Goal: Find contact information: Find contact information

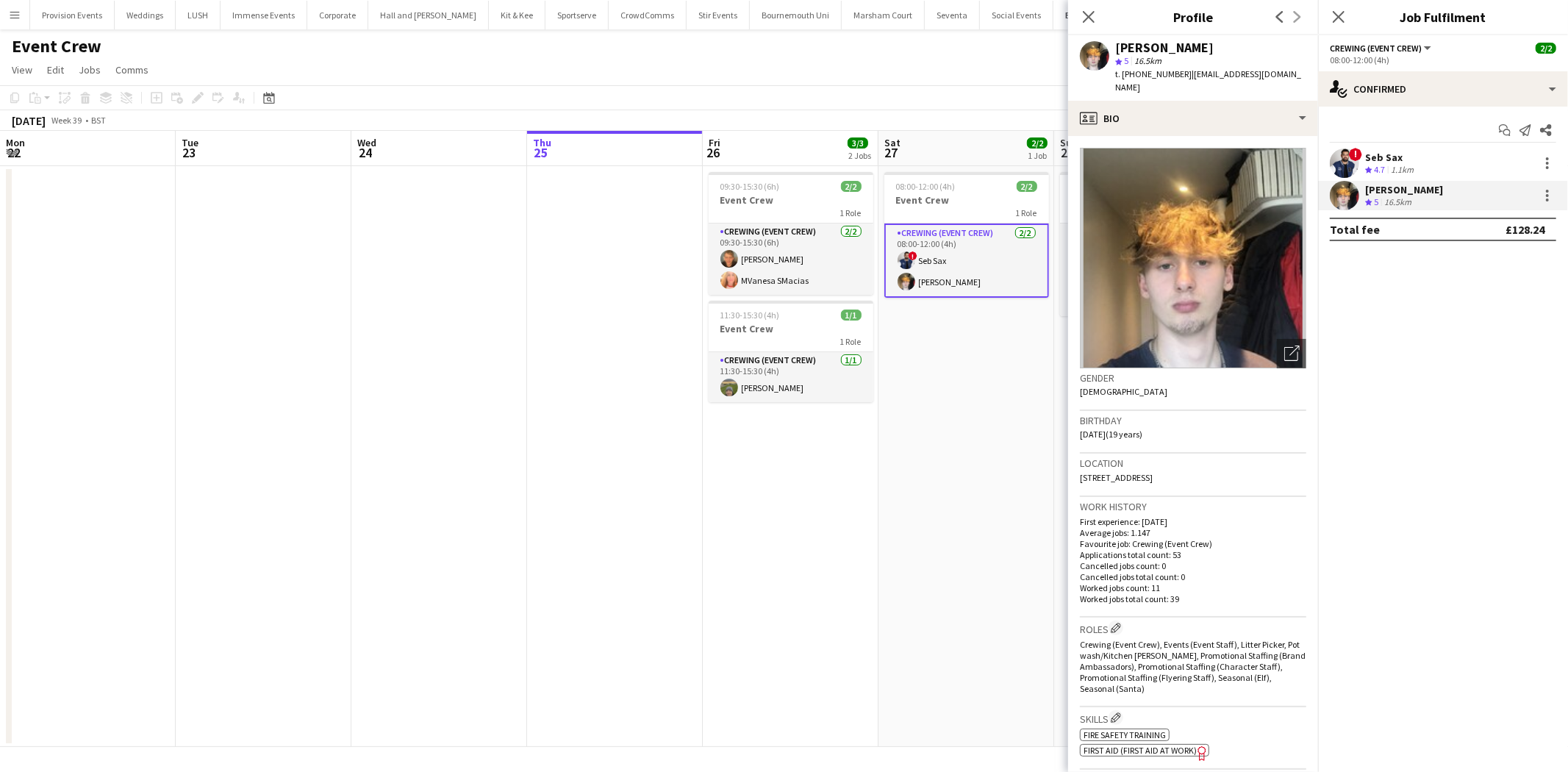
scroll to position [0, 351]
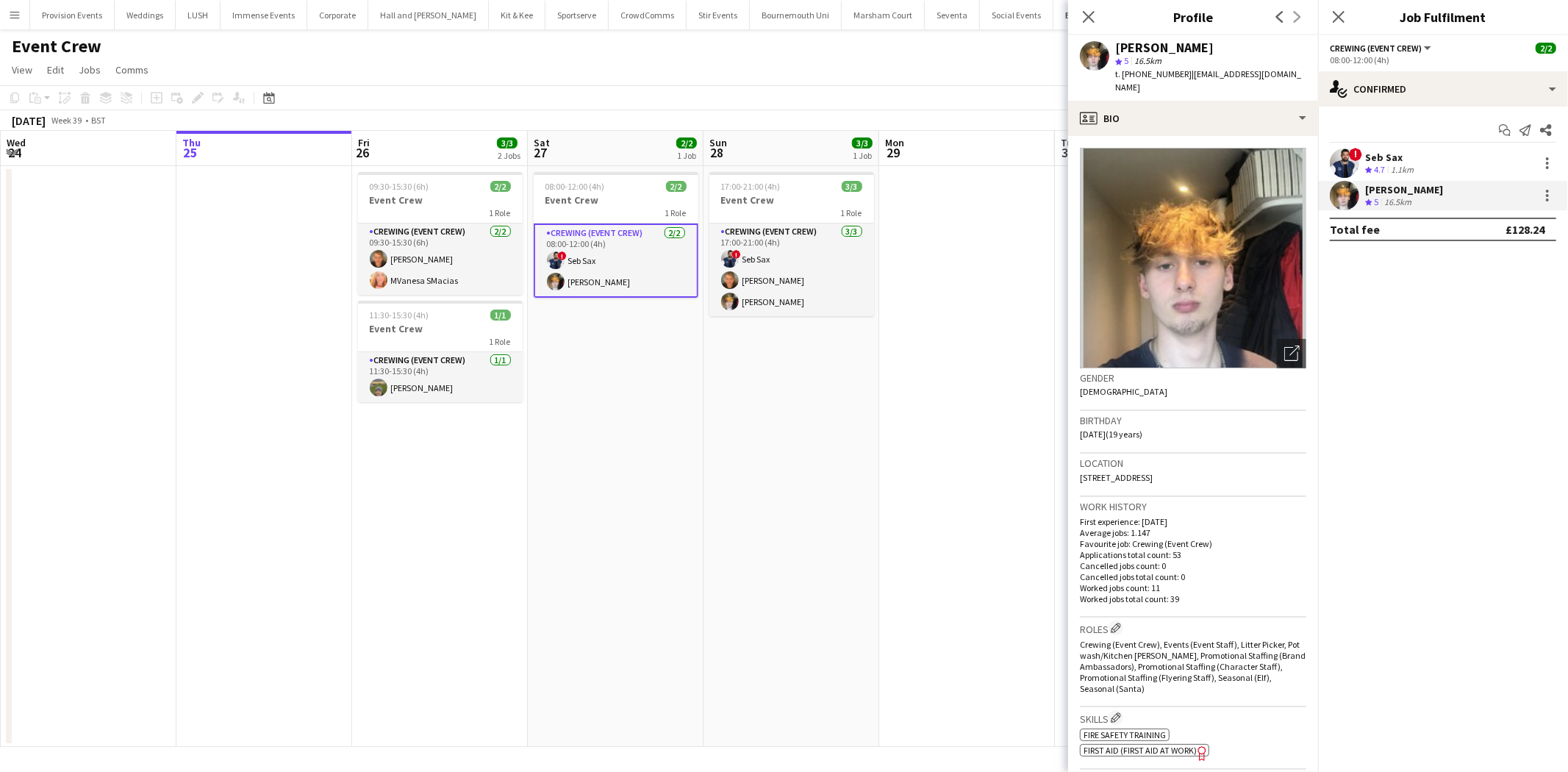
click at [6, 11] on button "Menu" at bounding box center [15, 15] width 30 height 30
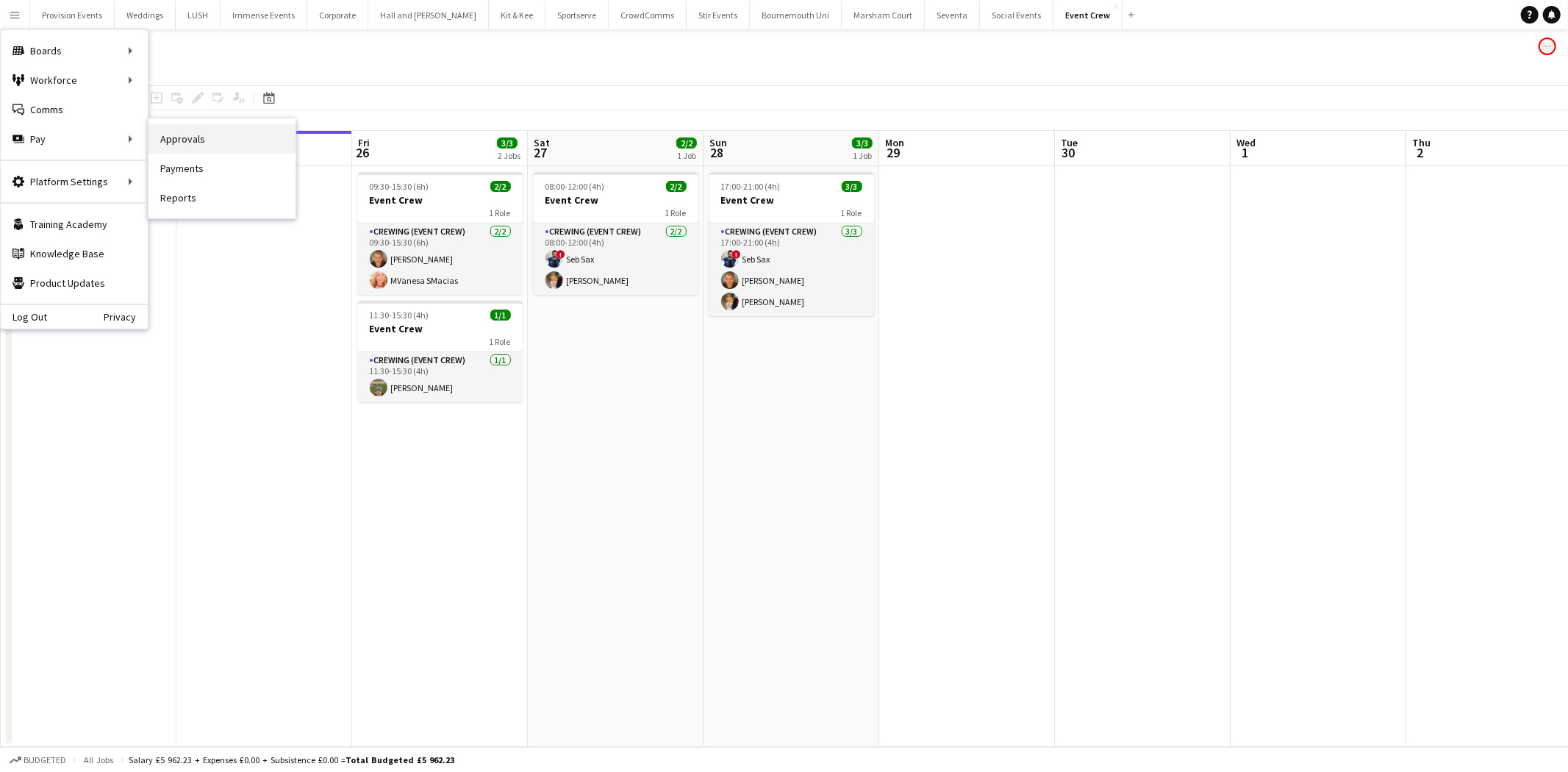
click at [222, 142] on link "Approvals" at bounding box center [222, 139] width 147 height 30
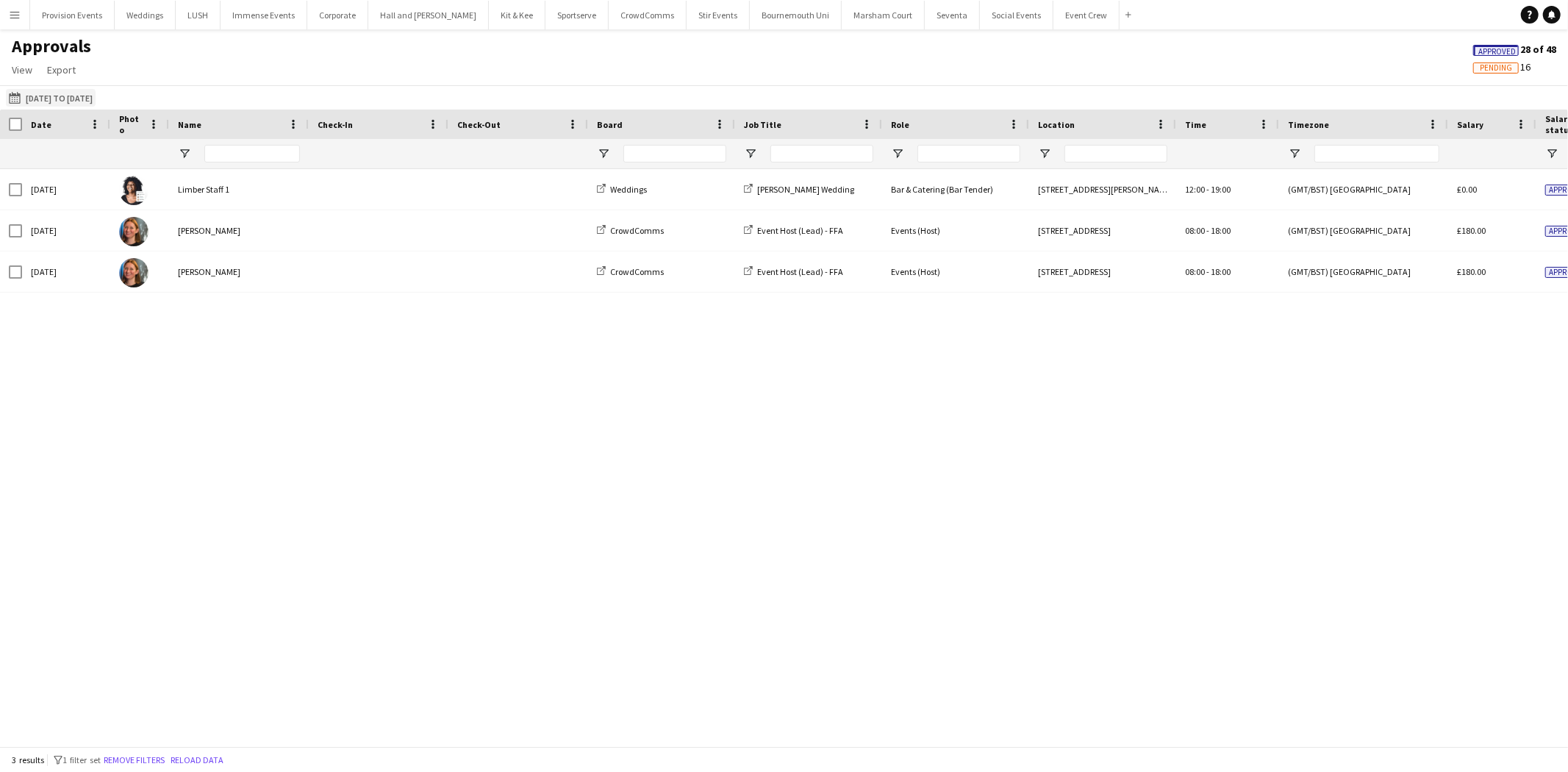
click at [95, 98] on button "18-08-2025 to 20-09-2025 18-08-2025 to 20-09-2025" at bounding box center [50, 97] width 90 height 17
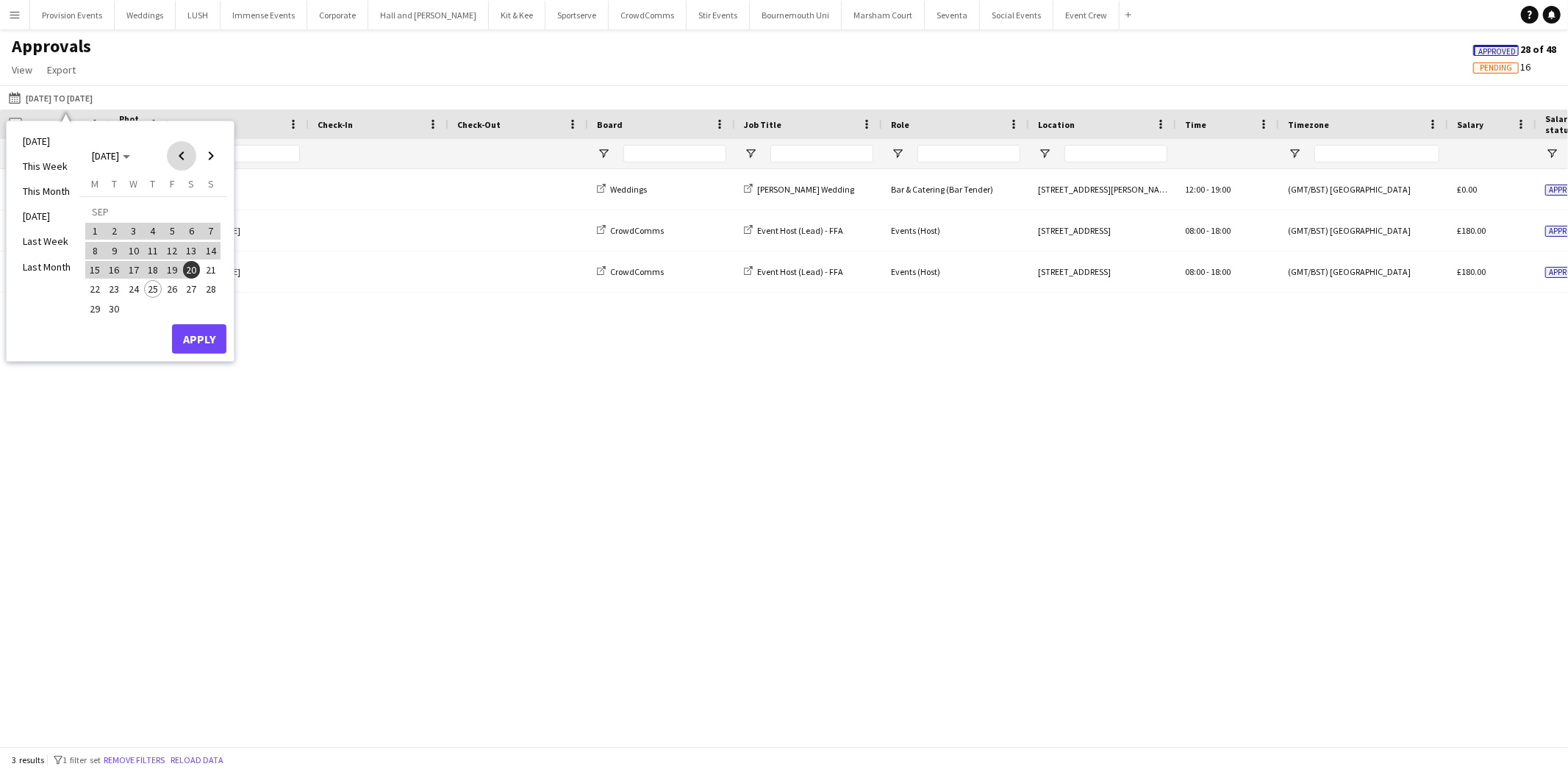
click at [175, 159] on span "Previous month" at bounding box center [182, 156] width 30 height 30
click at [11, 25] on button "Menu" at bounding box center [15, 15] width 30 height 30
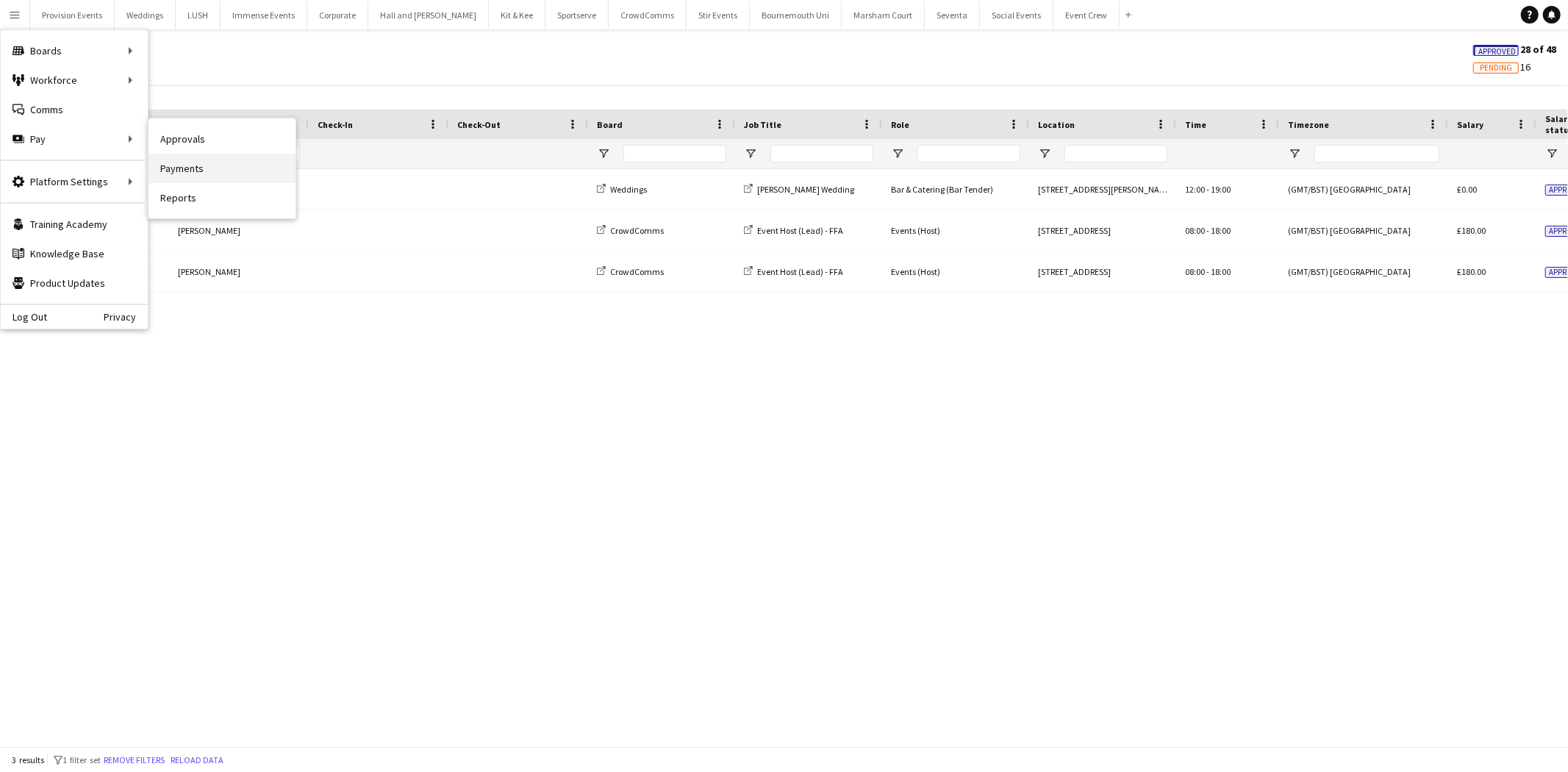
click at [201, 172] on link "Payments" at bounding box center [222, 168] width 147 height 30
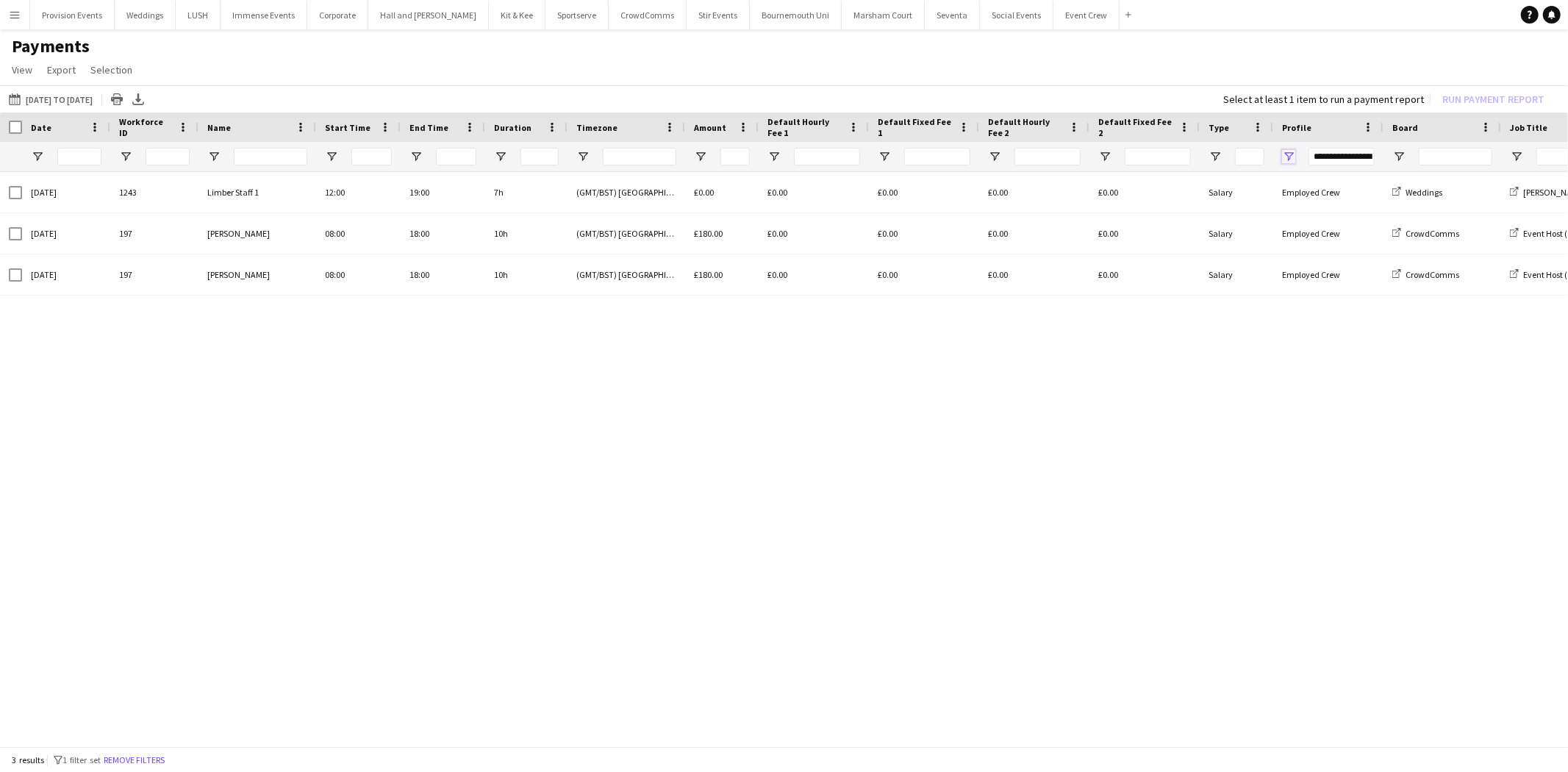
click at [1291, 151] on span "Open Filter Menu" at bounding box center [1289, 157] width 13 height 13
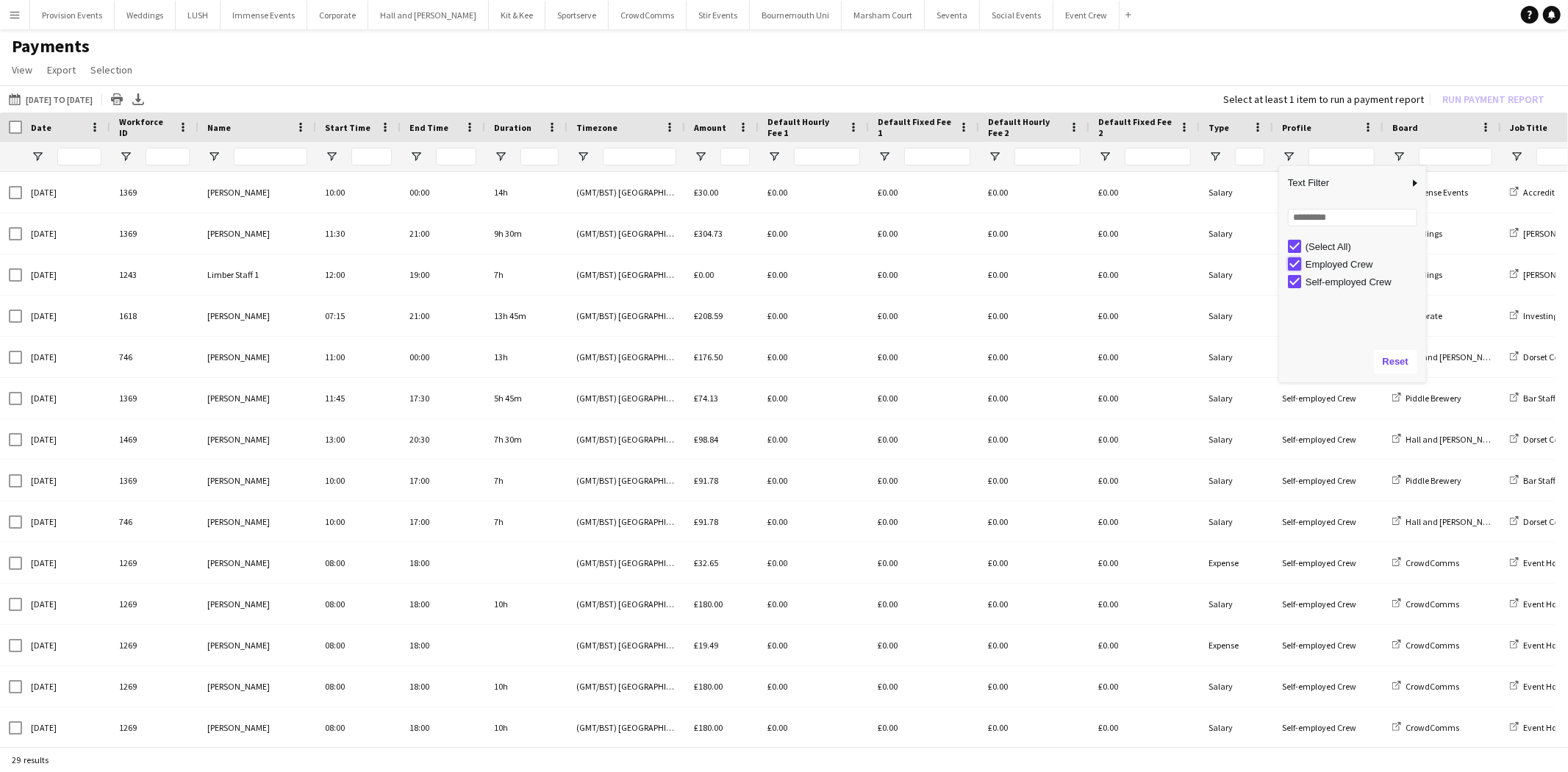
type input "**********"
click at [259, 157] on input "Name Filter Input" at bounding box center [270, 156] width 73 height 17
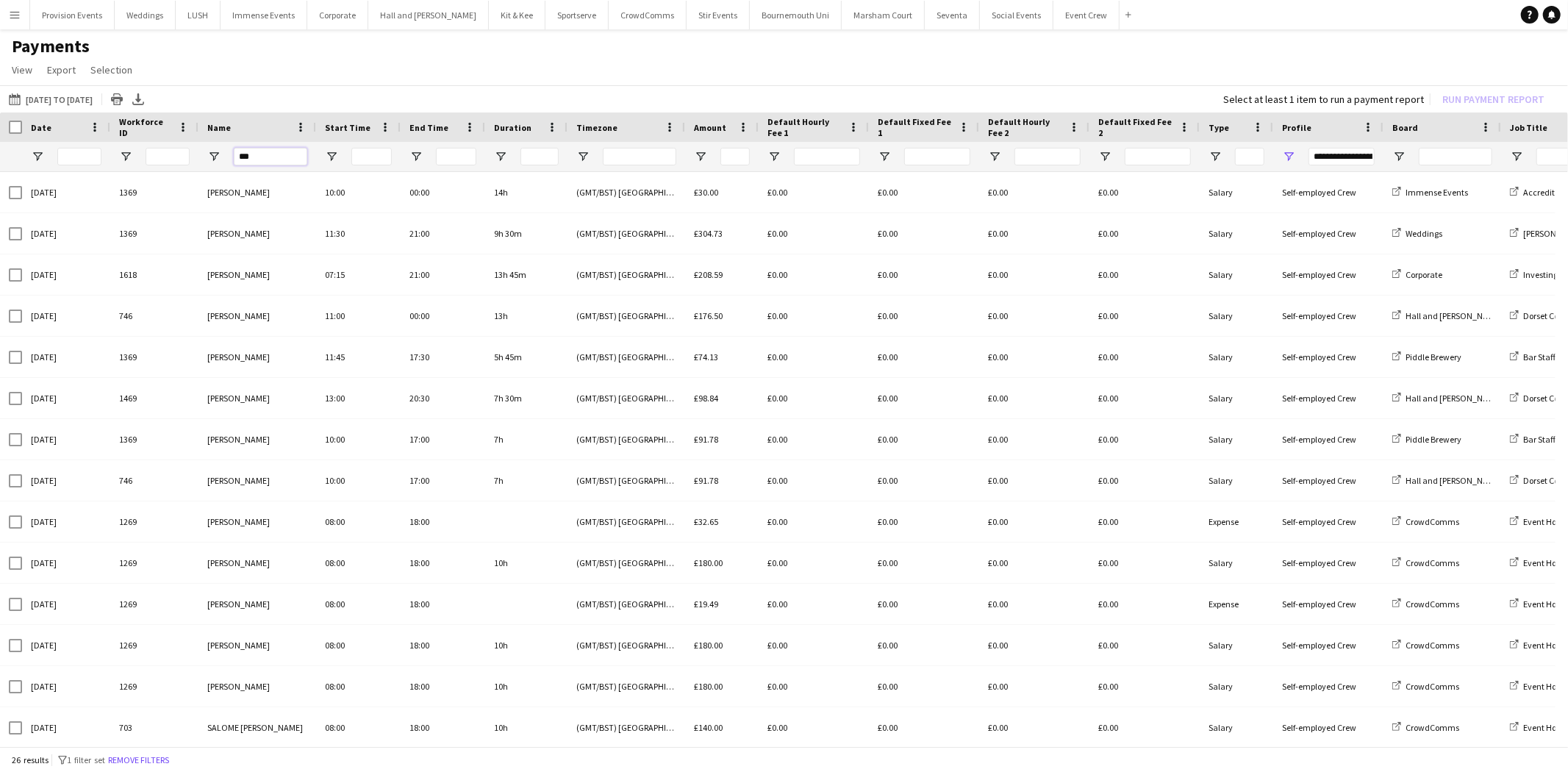
type input "***"
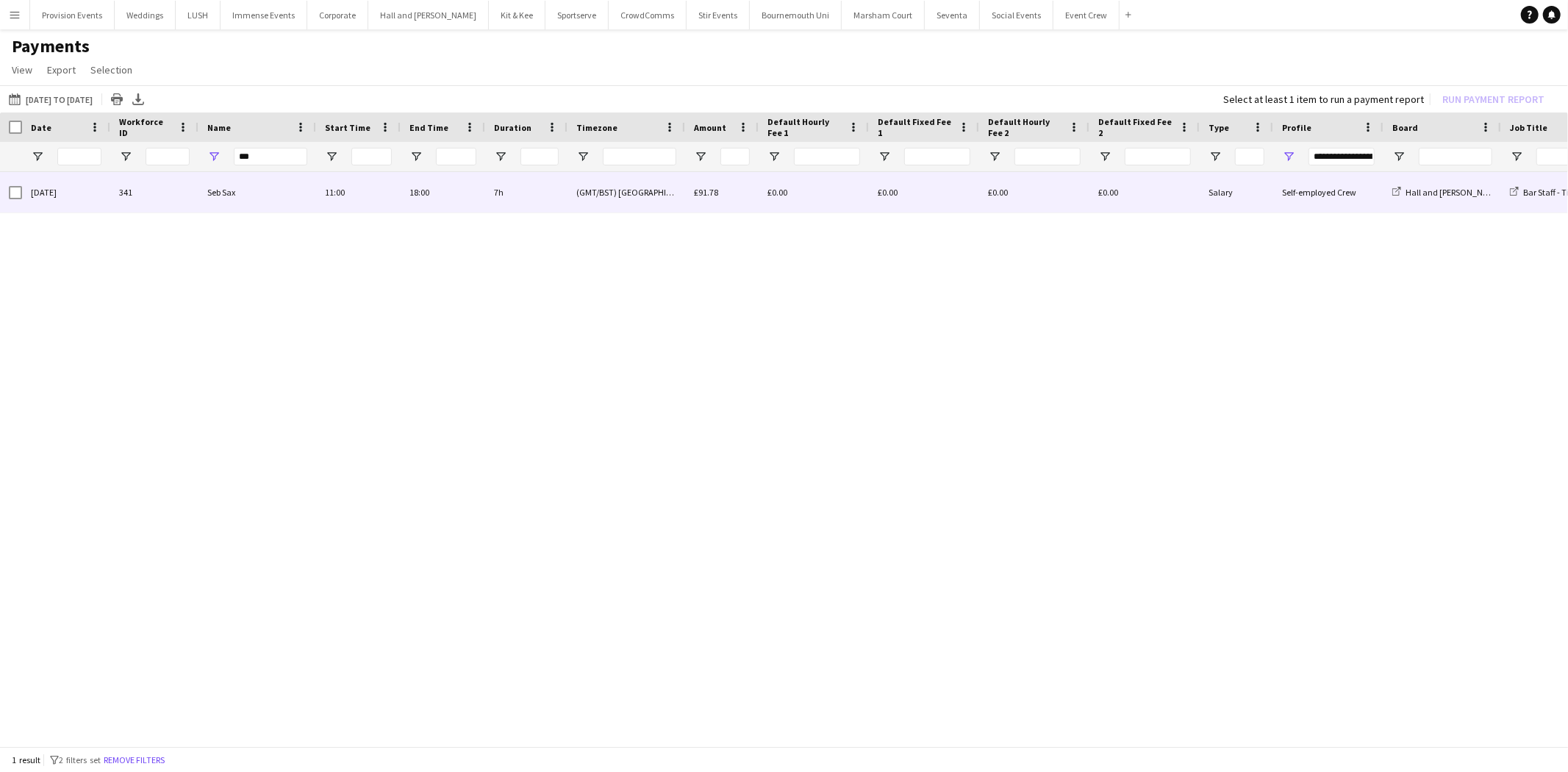
click at [270, 187] on div "Seb Sax" at bounding box center [257, 191] width 117 height 40
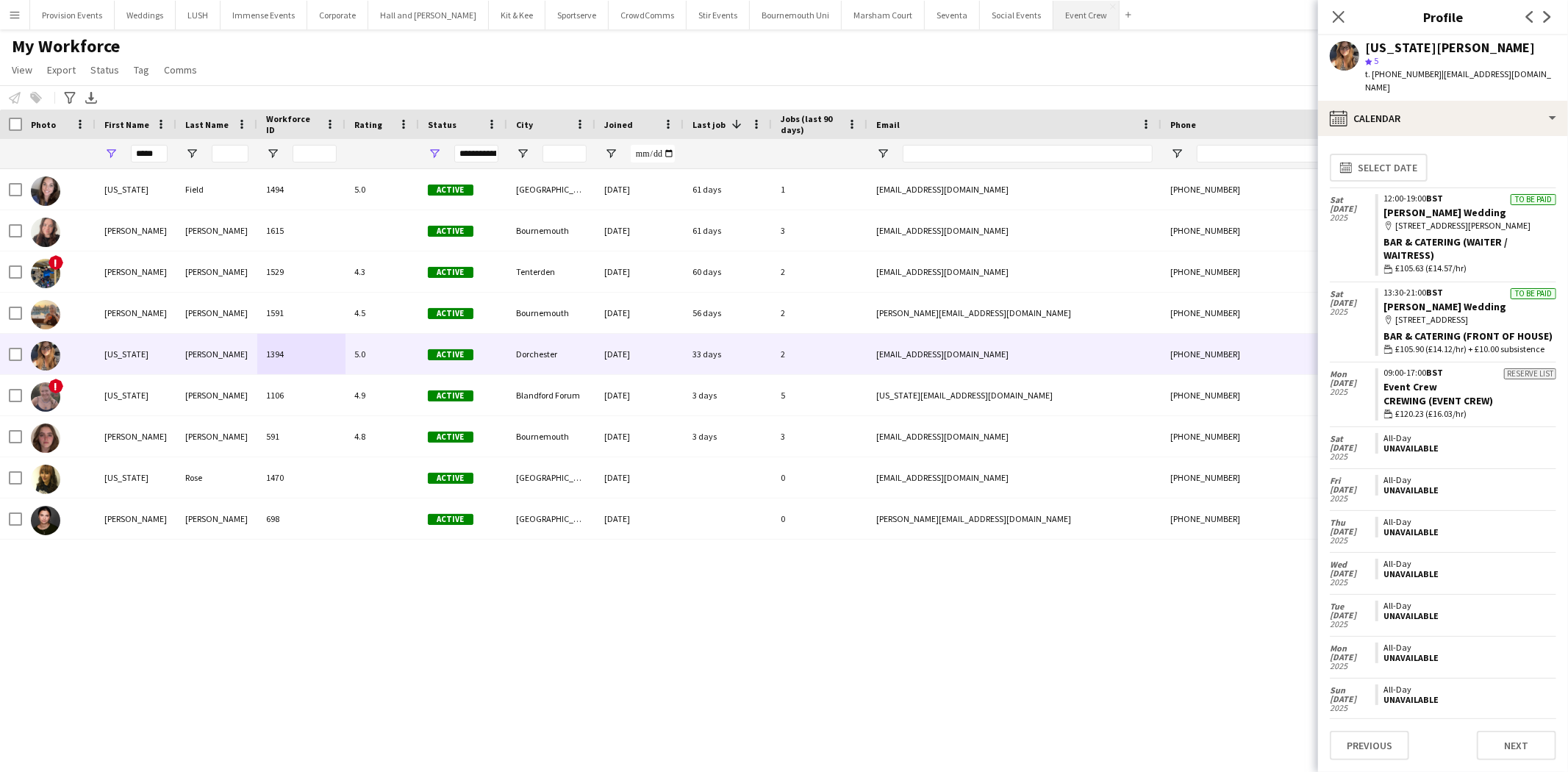
click at [1053, 18] on button "Event Crew Close" at bounding box center [1086, 15] width 67 height 29
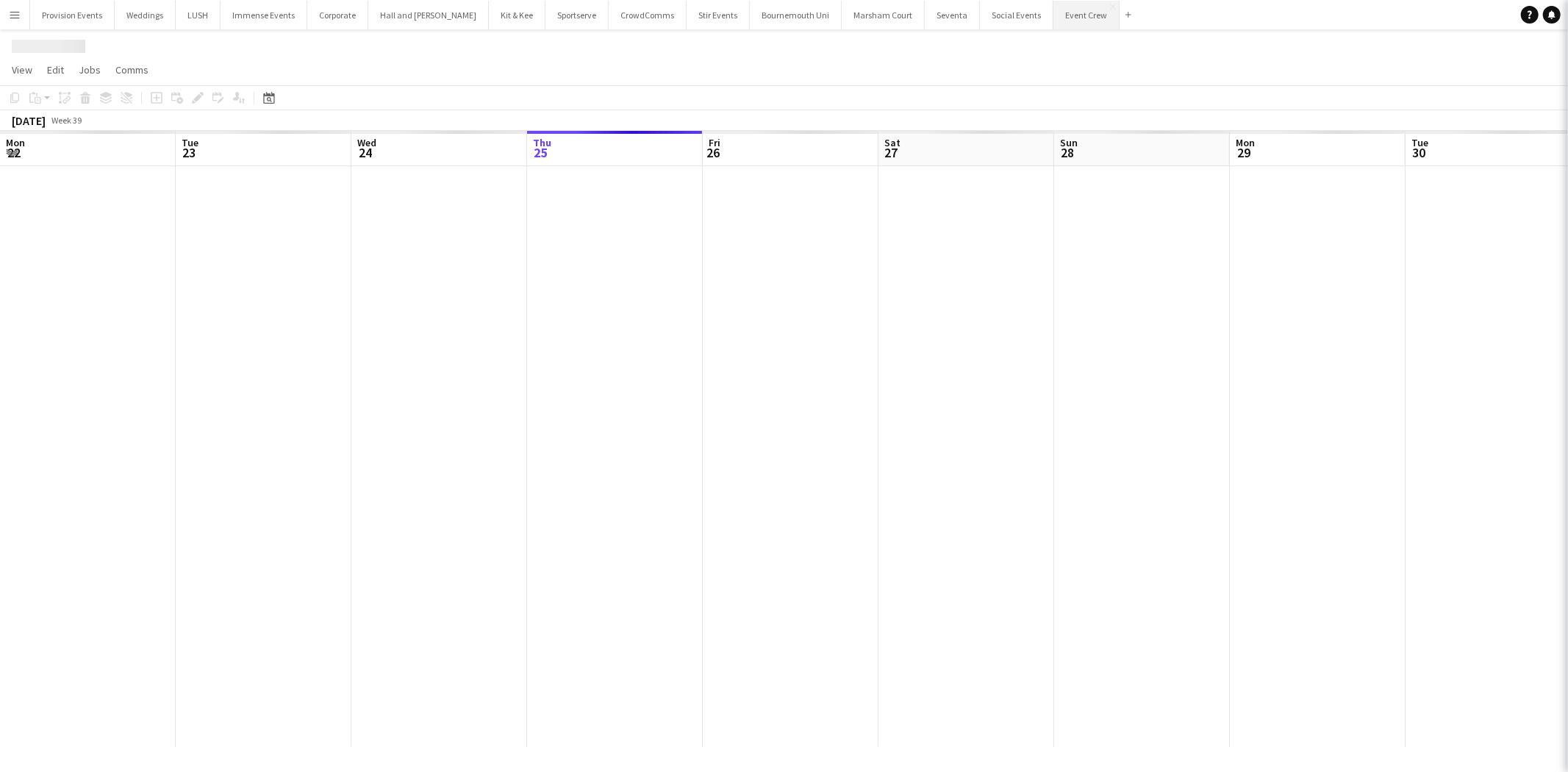
scroll to position [0, 351]
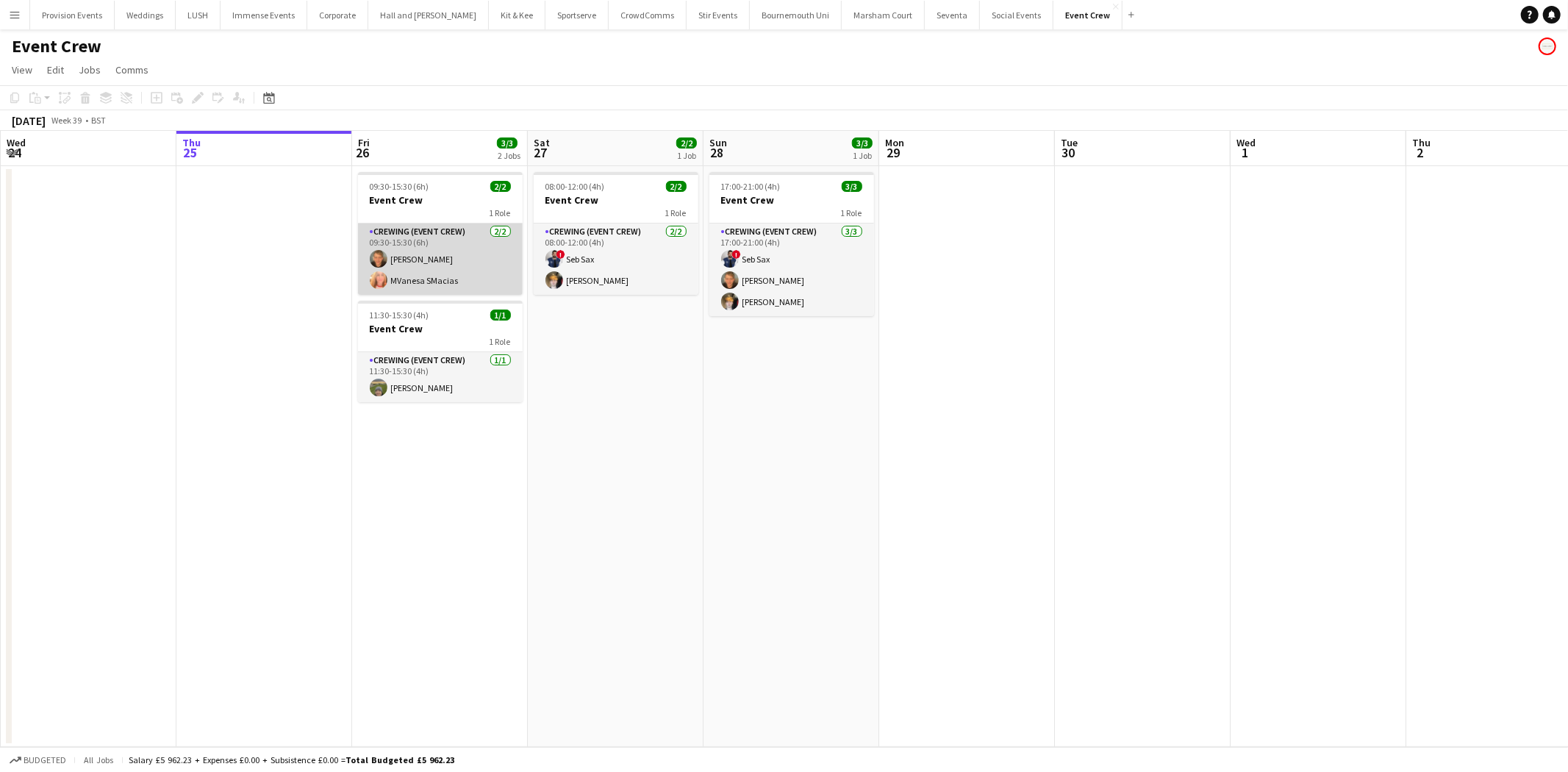
click at [421, 252] on app-card-role "Crewing (Event Crew) [DATE] 09:30-15:30 (6h) [PERSON_NAME] [PERSON_NAME]" at bounding box center [440, 259] width 164 height 71
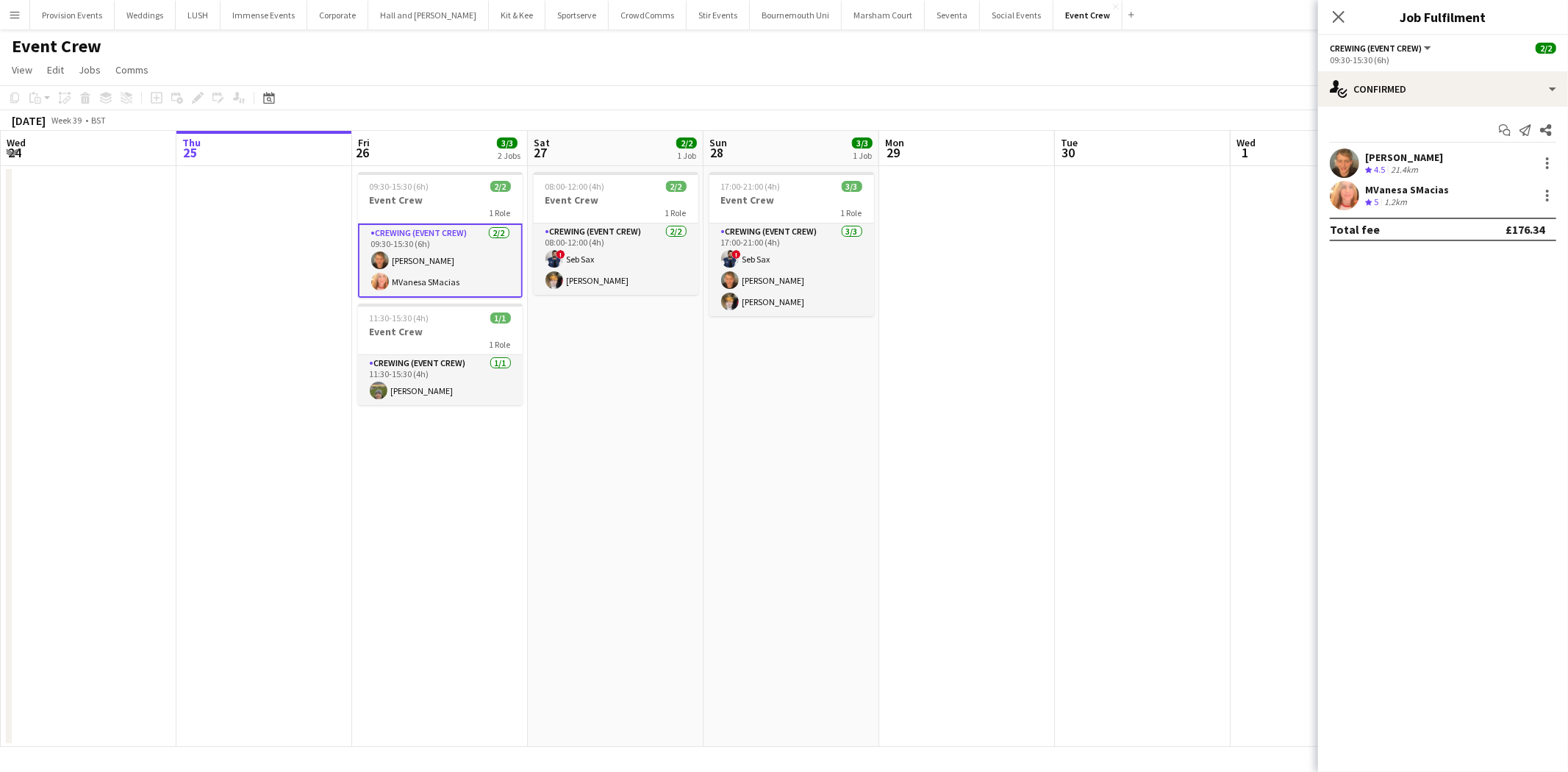
click at [1408, 163] on div "[PERSON_NAME]" at bounding box center [1404, 157] width 78 height 13
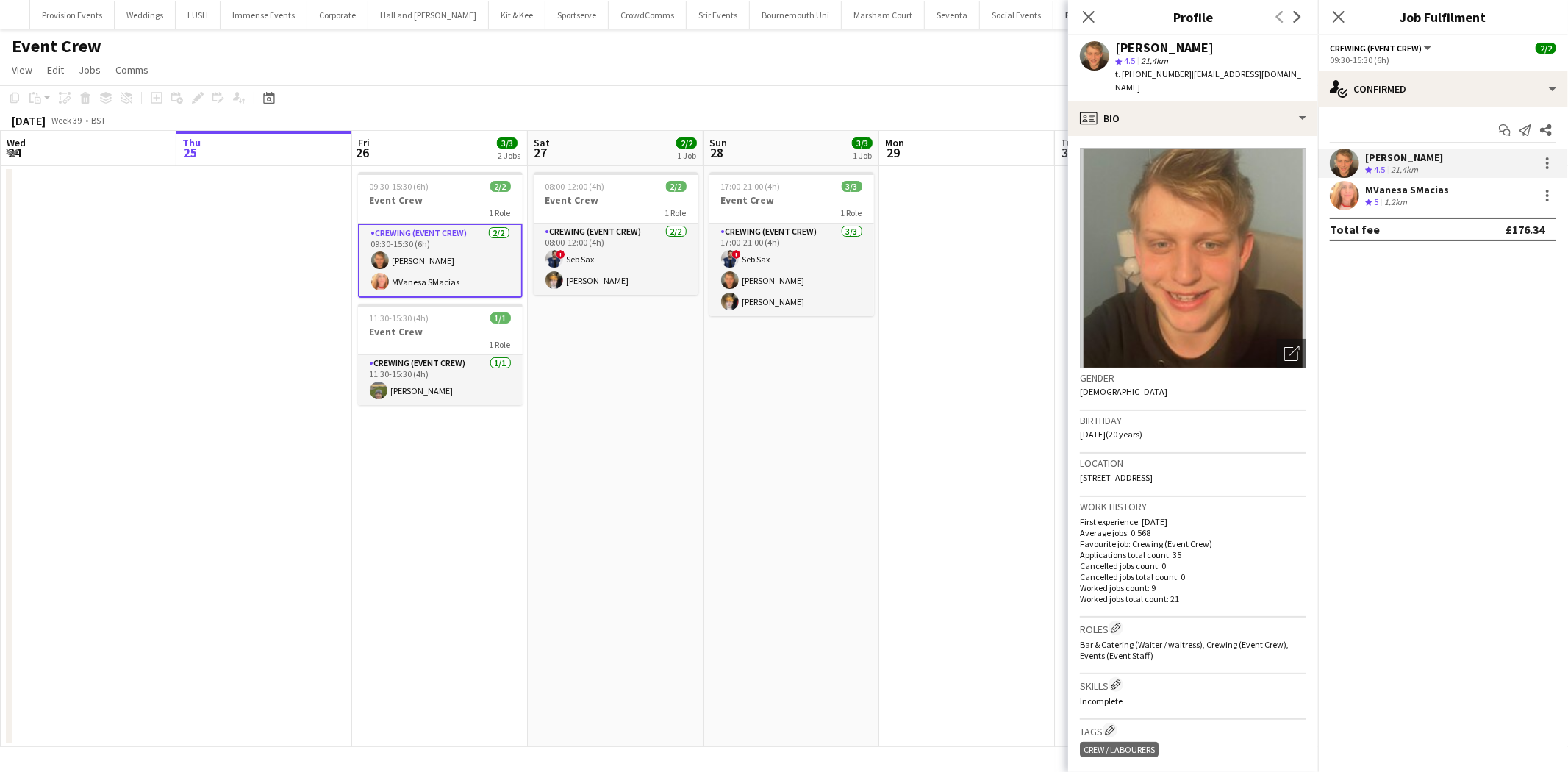
click at [1179, 71] on span "t. [PHONE_NUMBER]" at bounding box center [1153, 73] width 76 height 11
copy span "4407388357474"
